Goal: Task Accomplishment & Management: Complete application form

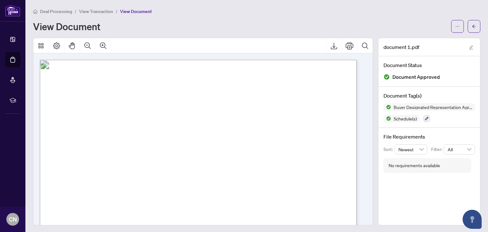
scroll to position [384, 0]
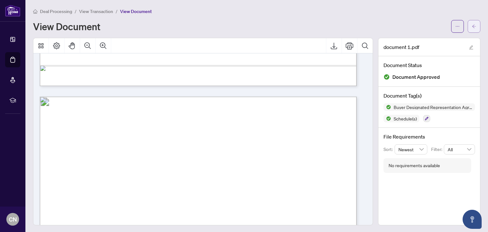
click at [472, 22] on button "button" at bounding box center [473, 26] width 13 height 13
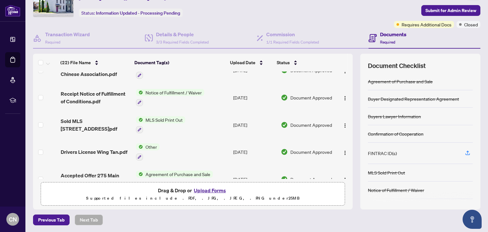
scroll to position [445, 0]
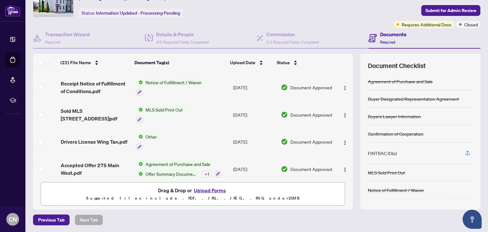
click at [150, 133] on span "Other" at bounding box center [151, 136] width 17 height 7
click at [141, 158] on span "Other" at bounding box center [146, 159] width 70 height 7
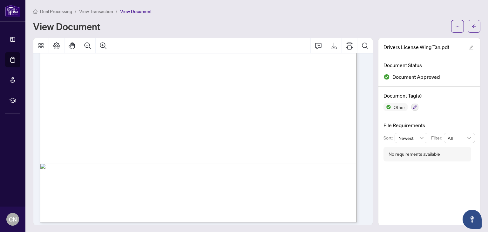
scroll to position [289, 0]
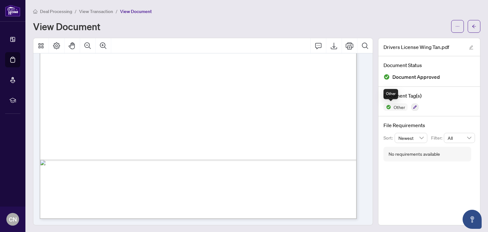
click at [394, 107] on span "Other" at bounding box center [399, 107] width 17 height 4
click at [413, 106] on icon "button" at bounding box center [415, 107] width 4 height 4
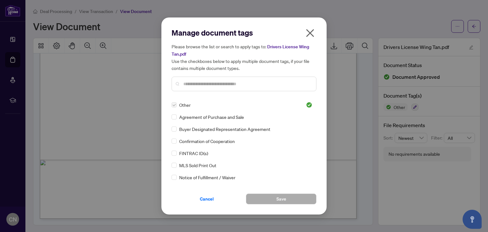
click at [187, 154] on span "FINTRAC ID(s)" at bounding box center [193, 153] width 29 height 7
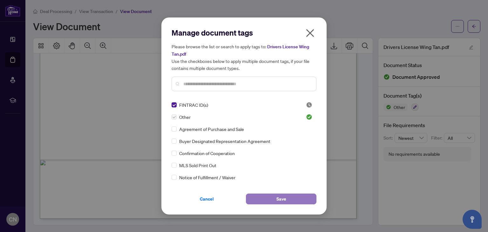
click at [276, 196] on button "Save" at bounding box center [281, 198] width 70 height 11
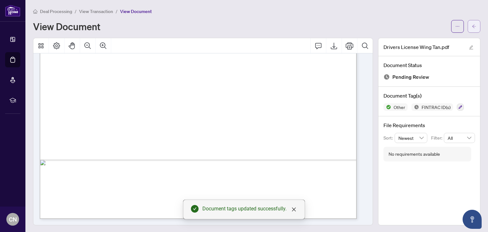
click at [472, 28] on icon "arrow-left" at bounding box center [474, 25] width 4 height 3
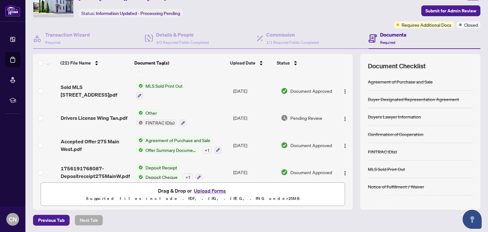
scroll to position [33, 0]
click at [208, 189] on button "Upload Forms" at bounding box center [210, 190] width 36 height 8
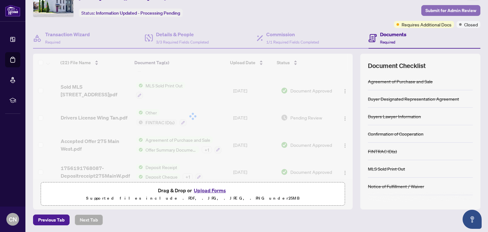
click at [457, 8] on span "Submit for Admin Review" at bounding box center [450, 10] width 51 height 10
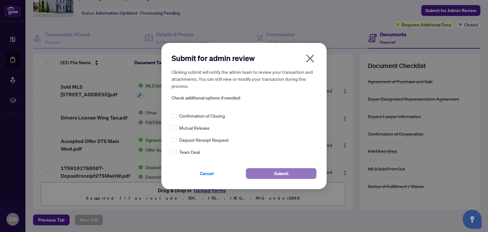
click at [261, 174] on button "Submit" at bounding box center [281, 173] width 70 height 11
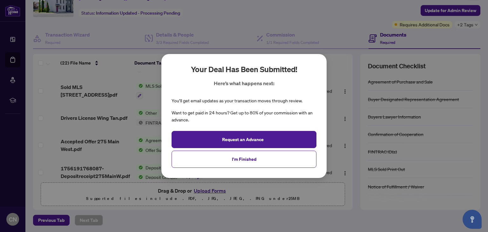
click at [402, 210] on div "Your deal has been submitted! Here’s what happens next: You’ll get email update…" at bounding box center [244, 116] width 488 height 232
click at [332, 34] on div "Your deal has been submitted! Here’s what happens next: You’ll get email update…" at bounding box center [244, 116] width 488 height 232
click at [235, 158] on span "I'm Finished" at bounding box center [244, 159] width 24 height 10
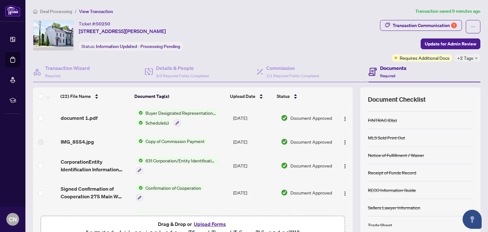
scroll to position [0, 0]
